Goal: Find specific page/section: Find specific page/section

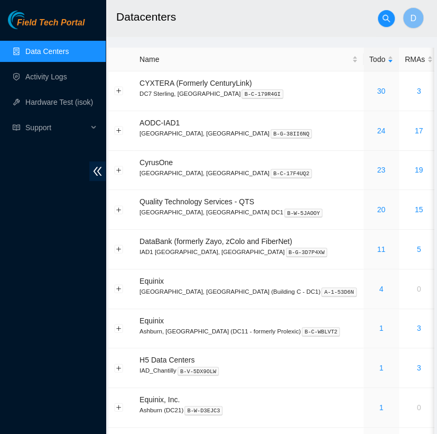
click at [235, 27] on h2 "Datacenters" at bounding box center [261, 17] width 291 height 34
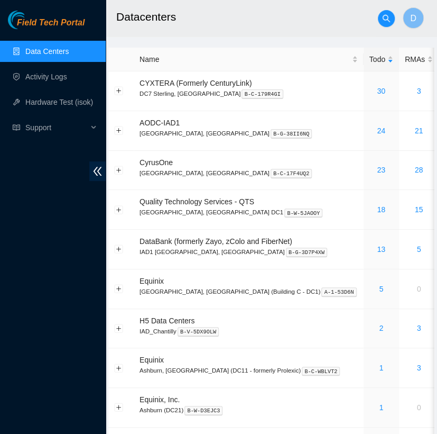
click at [255, 15] on h2 "Datacenters" at bounding box center [261, 17] width 291 height 34
click at [379, 326] on link "2" at bounding box center [381, 328] width 4 height 8
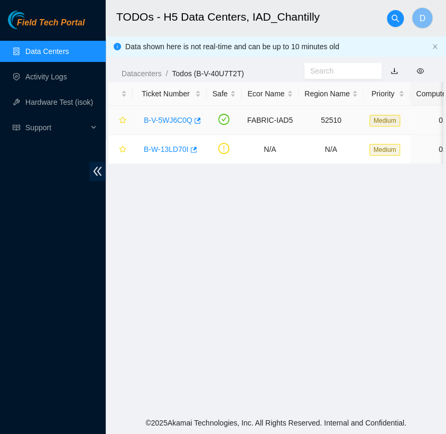
click at [165, 122] on link "B-V-5WJ6C0Q" at bounding box center [168, 120] width 49 height 8
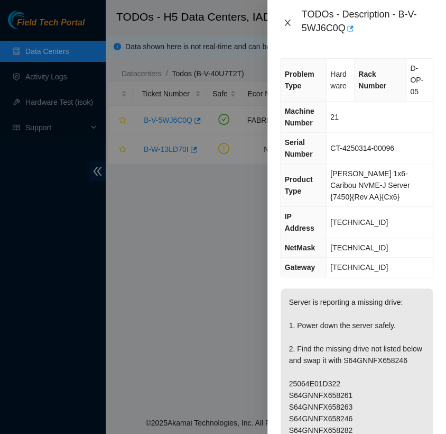
click at [288, 23] on icon "close" at bounding box center [287, 23] width 8 height 8
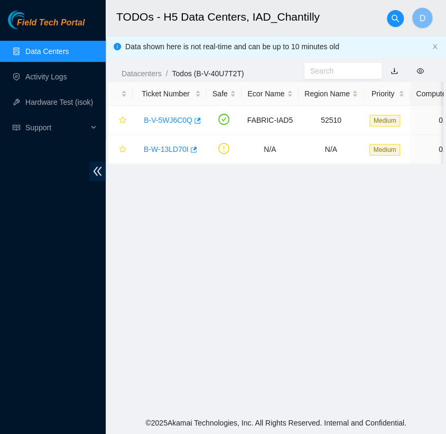
click at [69, 47] on link "Data Centers" at bounding box center [46, 51] width 43 height 8
